Goal: Information Seeking & Learning: Learn about a topic

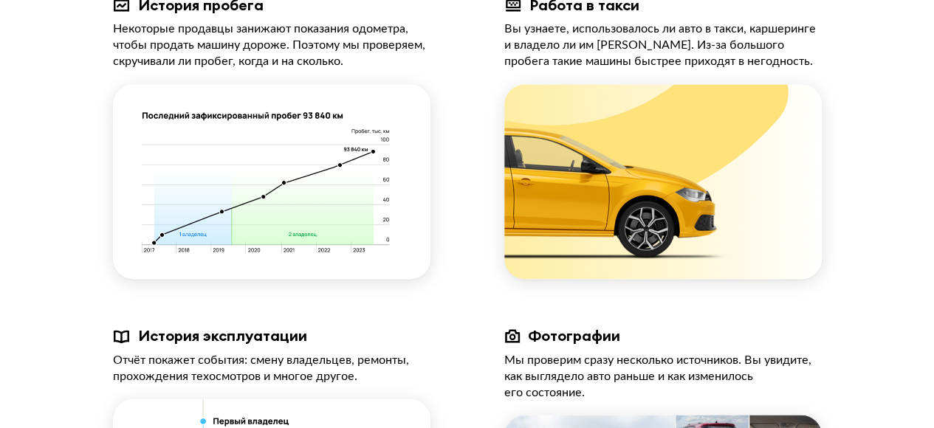
scroll to position [812, 0]
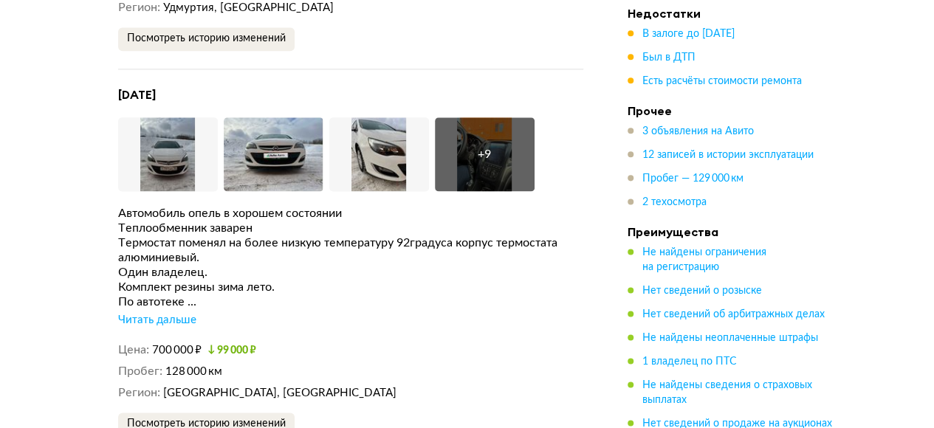
scroll to position [3690, 0]
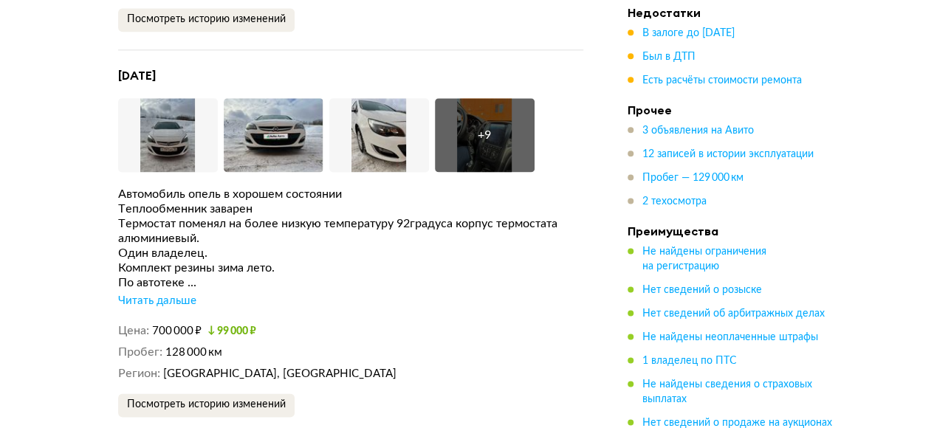
click at [170, 297] on div "Читать дальше" at bounding box center [157, 301] width 78 height 15
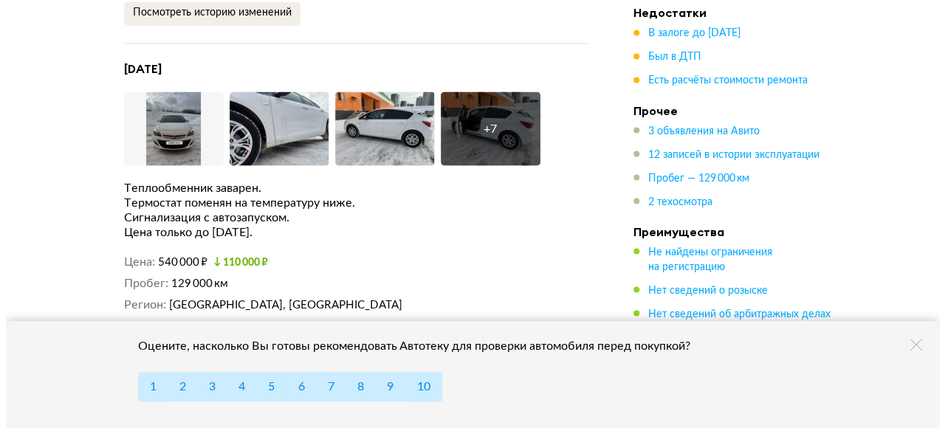
scroll to position [4133, 0]
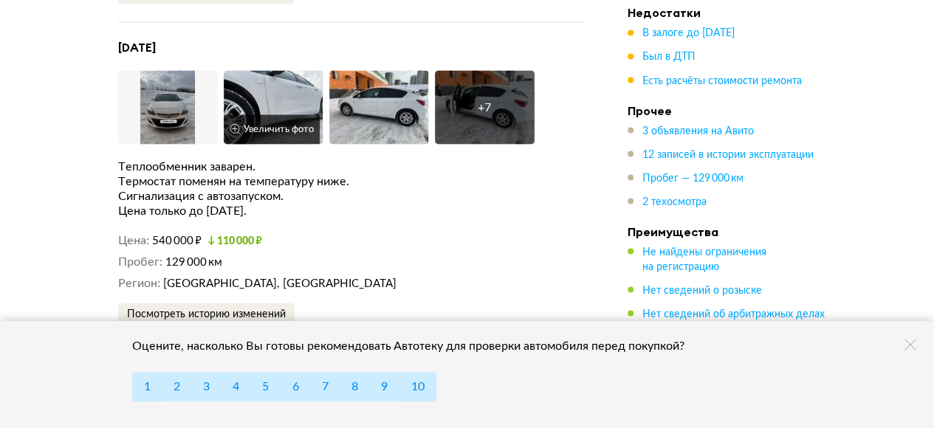
click at [287, 97] on img at bounding box center [274, 107] width 100 height 74
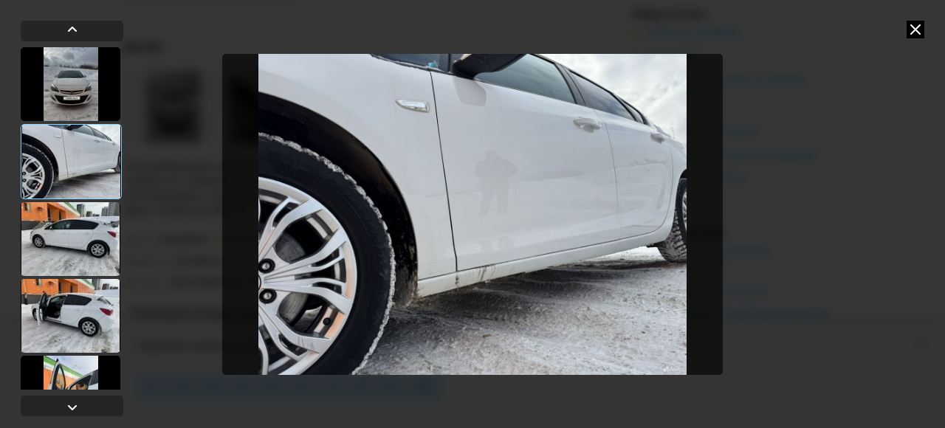
click at [72, 226] on div at bounding box center [71, 239] width 100 height 74
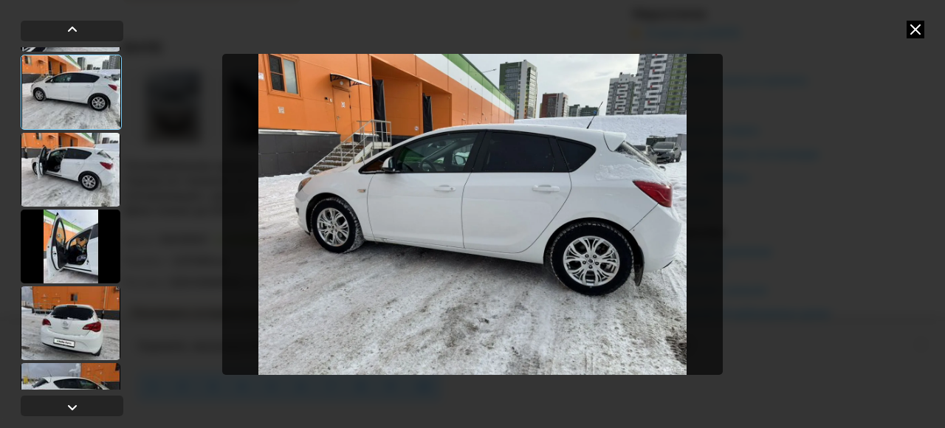
scroll to position [148, 0]
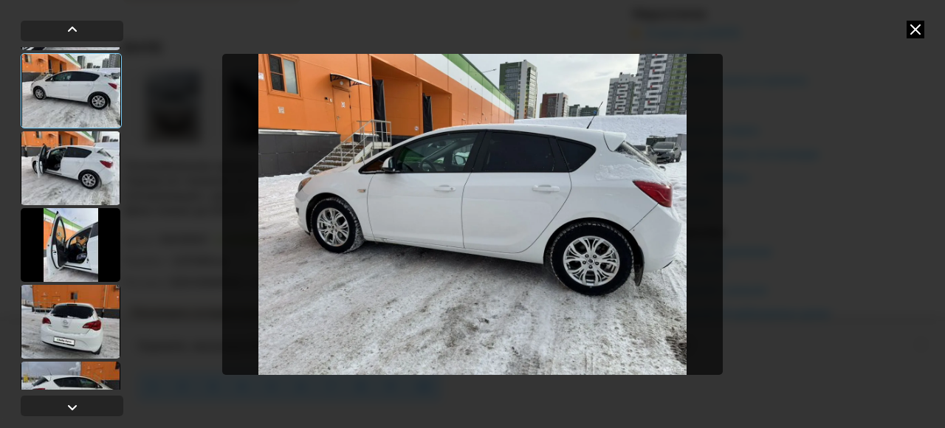
click at [83, 171] on div at bounding box center [71, 168] width 100 height 74
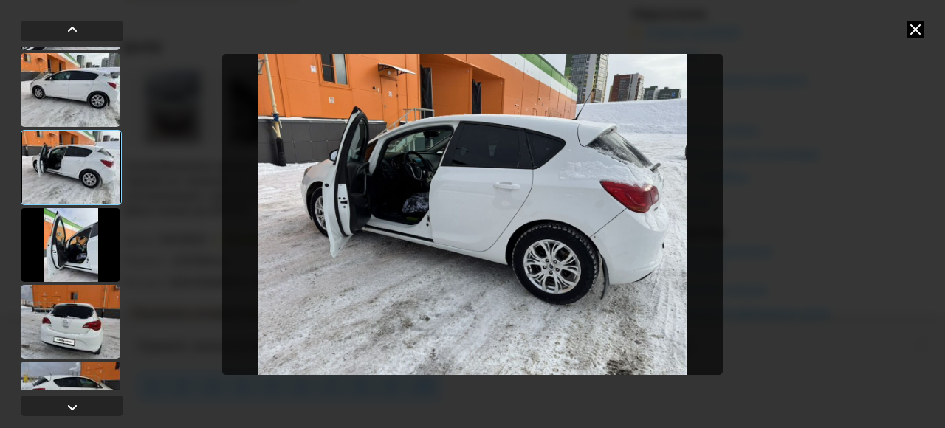
click at [77, 249] on div at bounding box center [71, 245] width 100 height 74
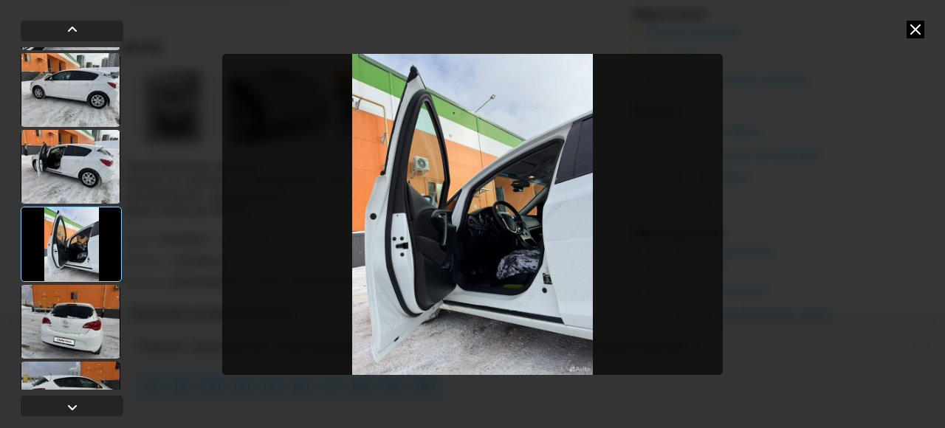
click at [82, 314] on div at bounding box center [71, 322] width 100 height 74
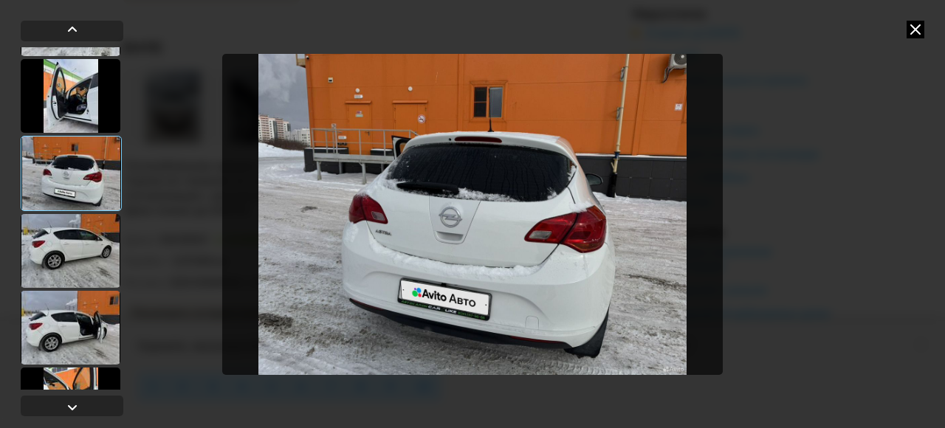
scroll to position [369, 0]
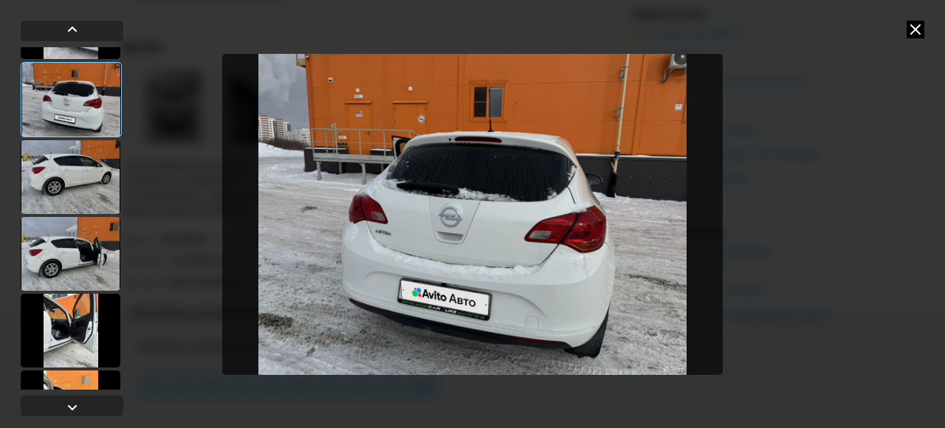
click at [86, 176] on div at bounding box center [71, 177] width 100 height 74
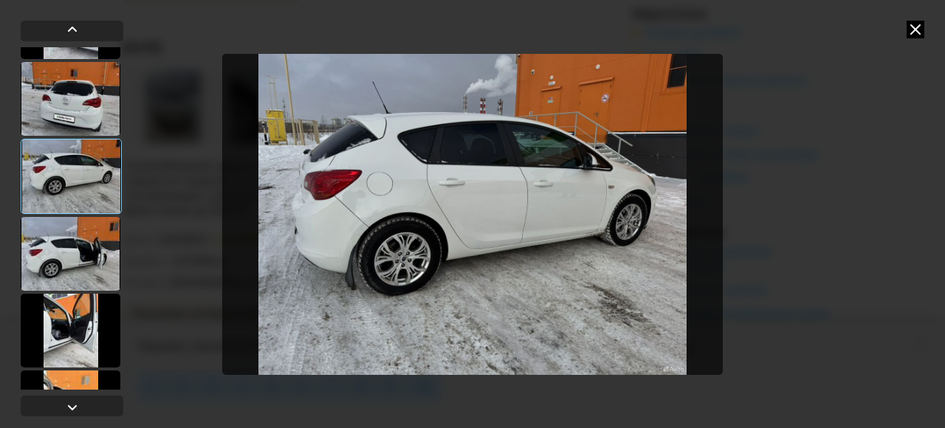
click at [81, 244] on div at bounding box center [71, 254] width 100 height 74
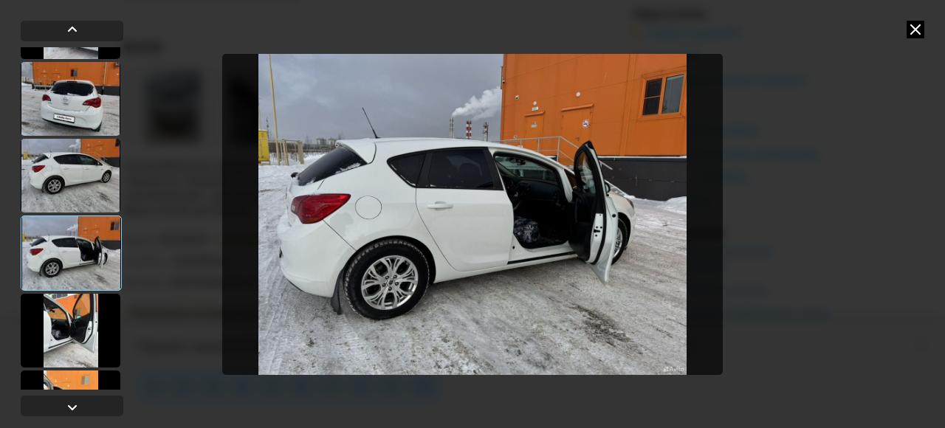
click at [78, 325] on div at bounding box center [71, 331] width 100 height 74
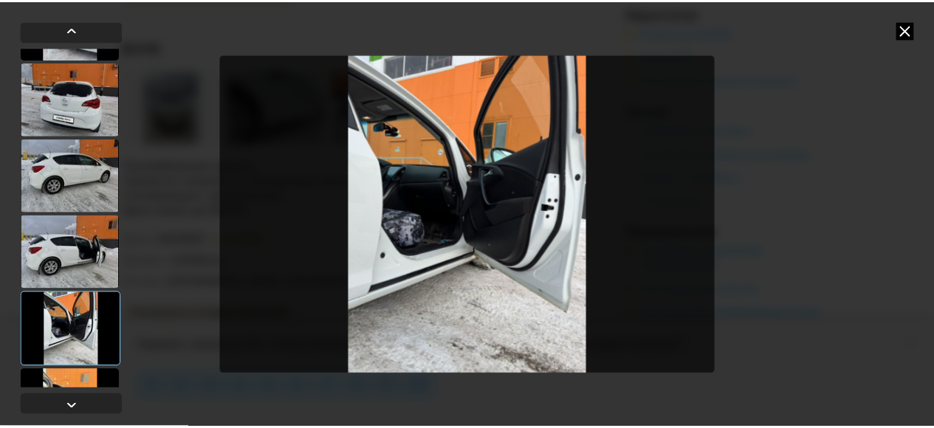
scroll to position [426, 0]
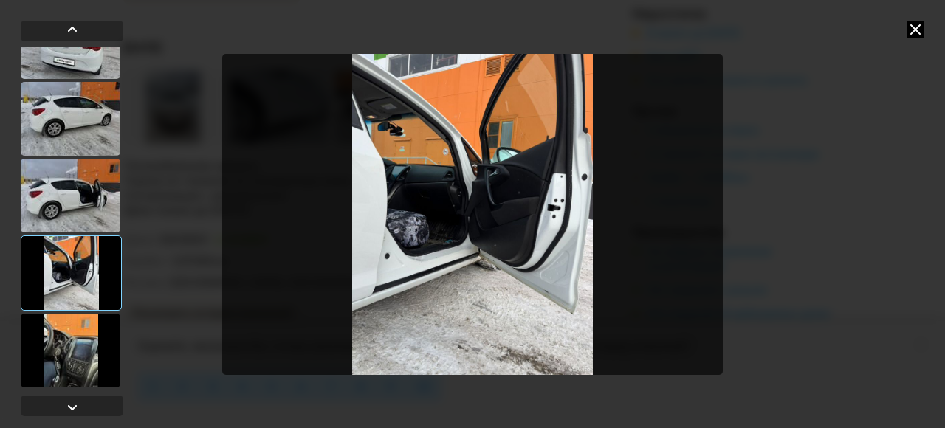
click at [79, 337] on div at bounding box center [71, 351] width 100 height 74
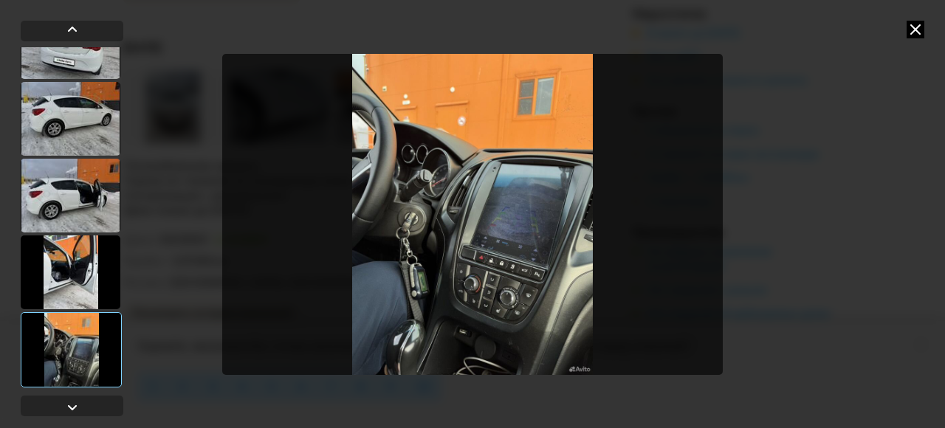
click at [917, 27] on icon at bounding box center [915, 30] width 18 height 18
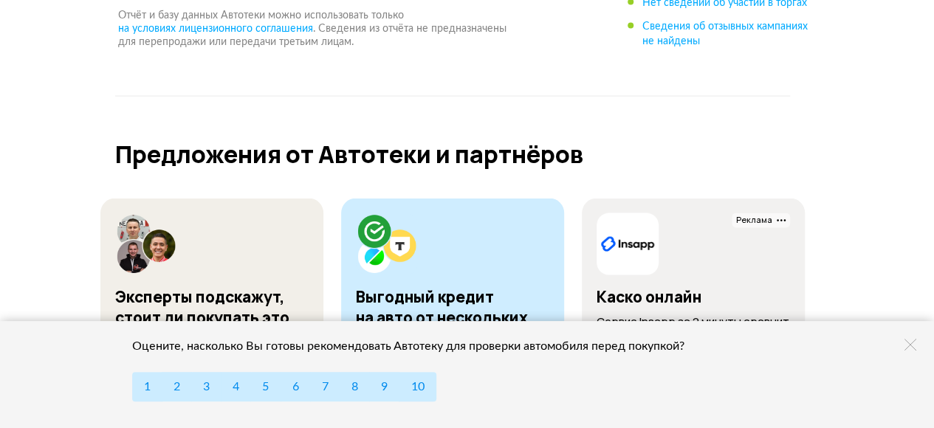
scroll to position [7004, 0]
